Goal: Transaction & Acquisition: Purchase product/service

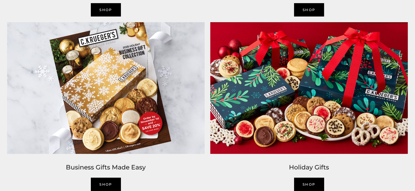
scroll to position [964, 0]
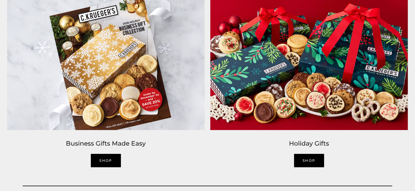
click at [307, 161] on link "SHOP" at bounding box center [309, 160] width 30 height 13
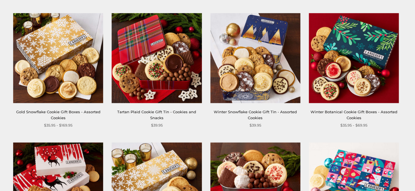
click at [372, 50] on img at bounding box center [354, 58] width 90 height 90
